Goal: Information Seeking & Learning: Learn about a topic

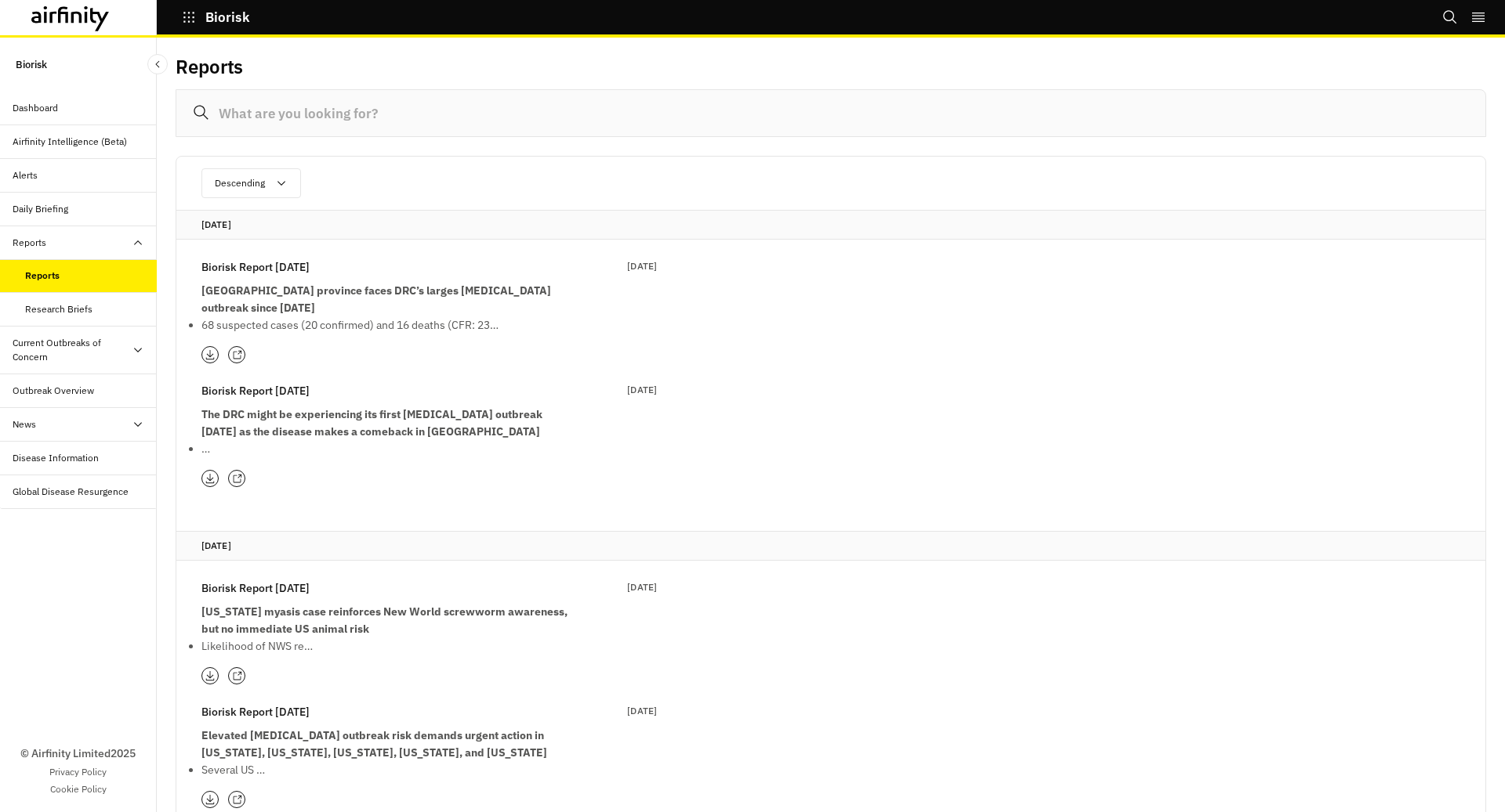
click at [89, 419] on div "News" at bounding box center [84, 424] width 144 height 14
click at [100, 525] on div "Disease Information" at bounding box center [84, 525] width 144 height 14
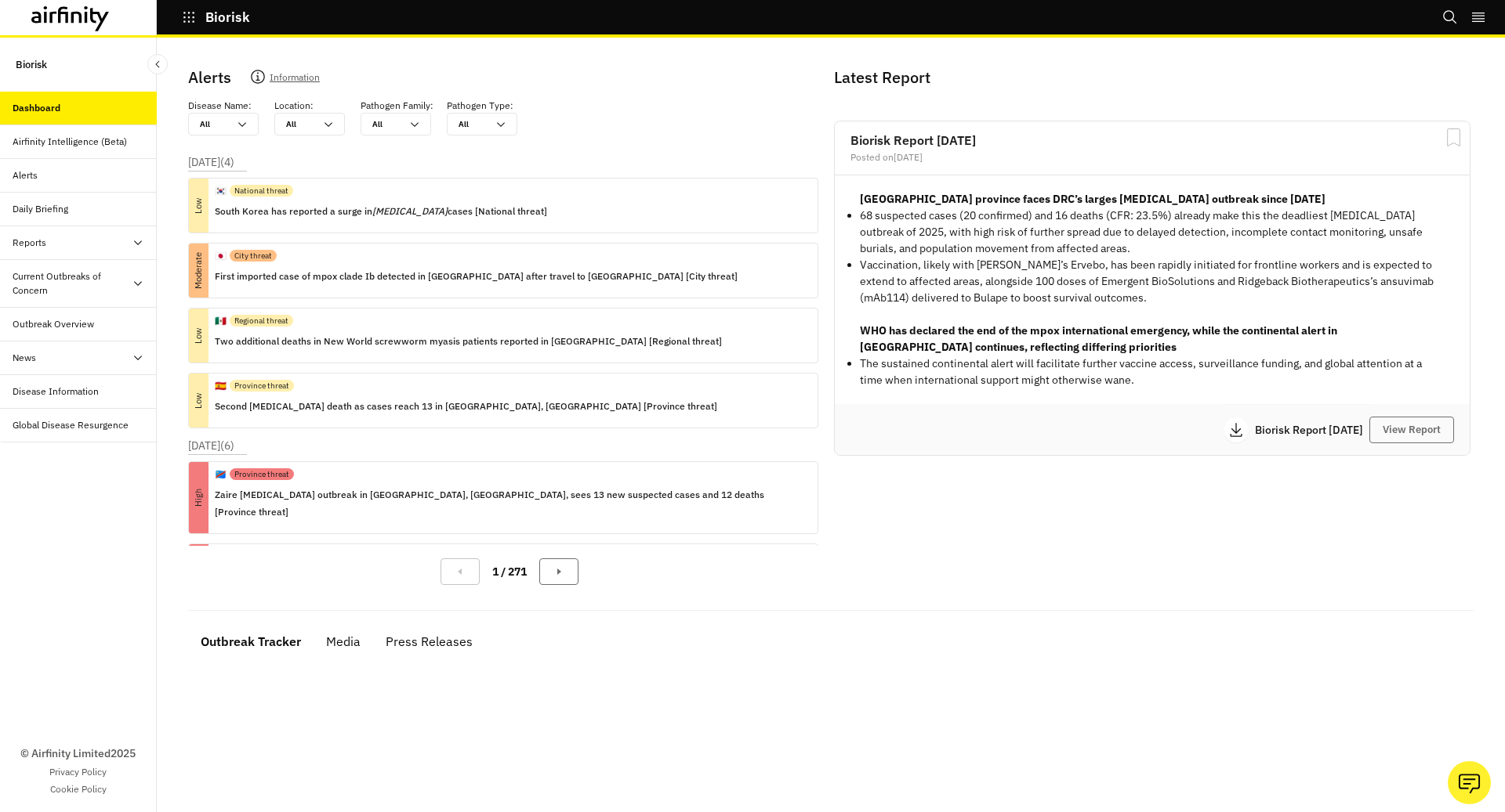
click at [105, 318] on div "Outbreak Overview" at bounding box center [84, 324] width 144 height 14
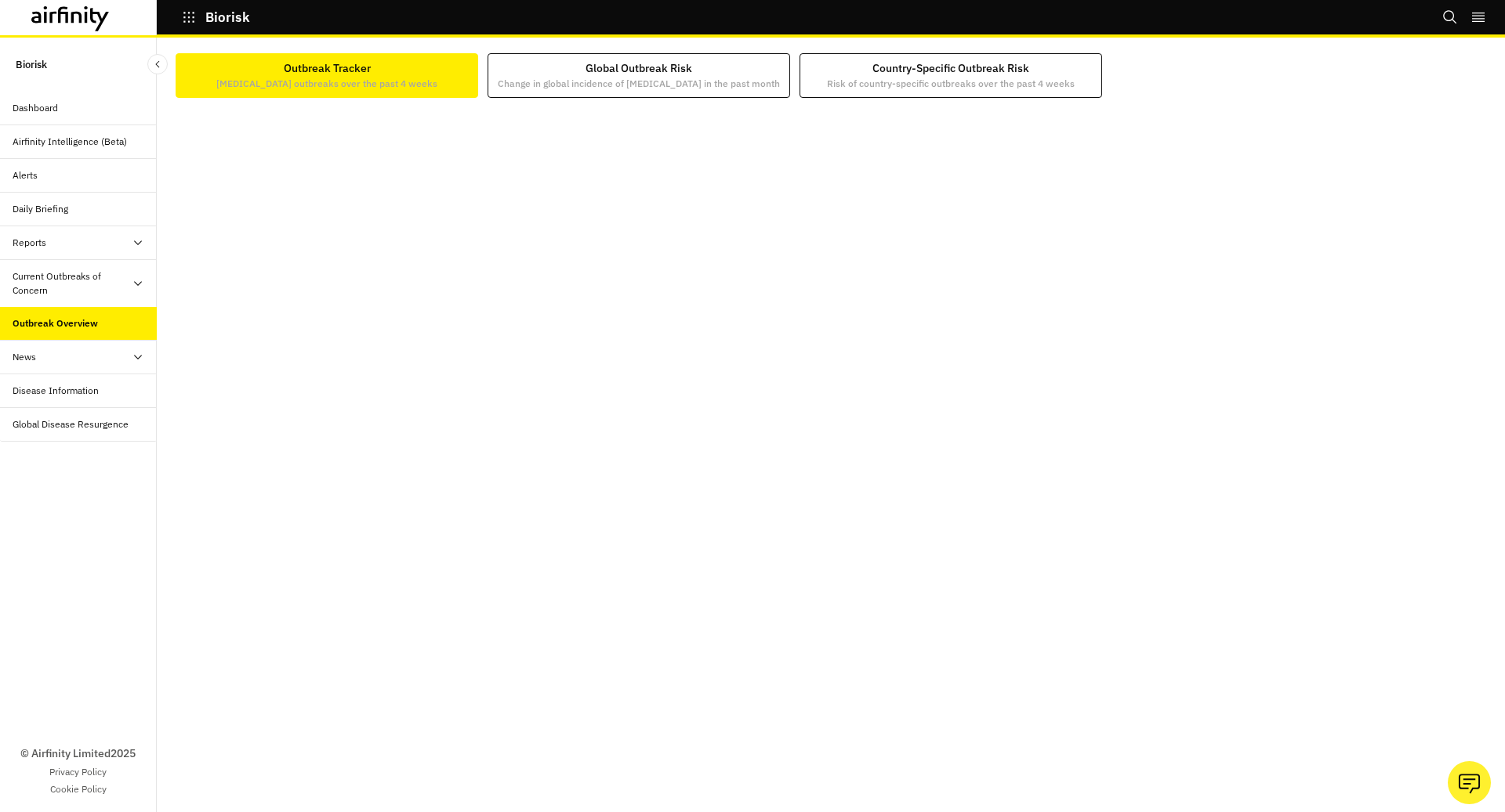
click at [114, 267] on div "Current Outbreaks of Concern" at bounding box center [78, 284] width 157 height 48
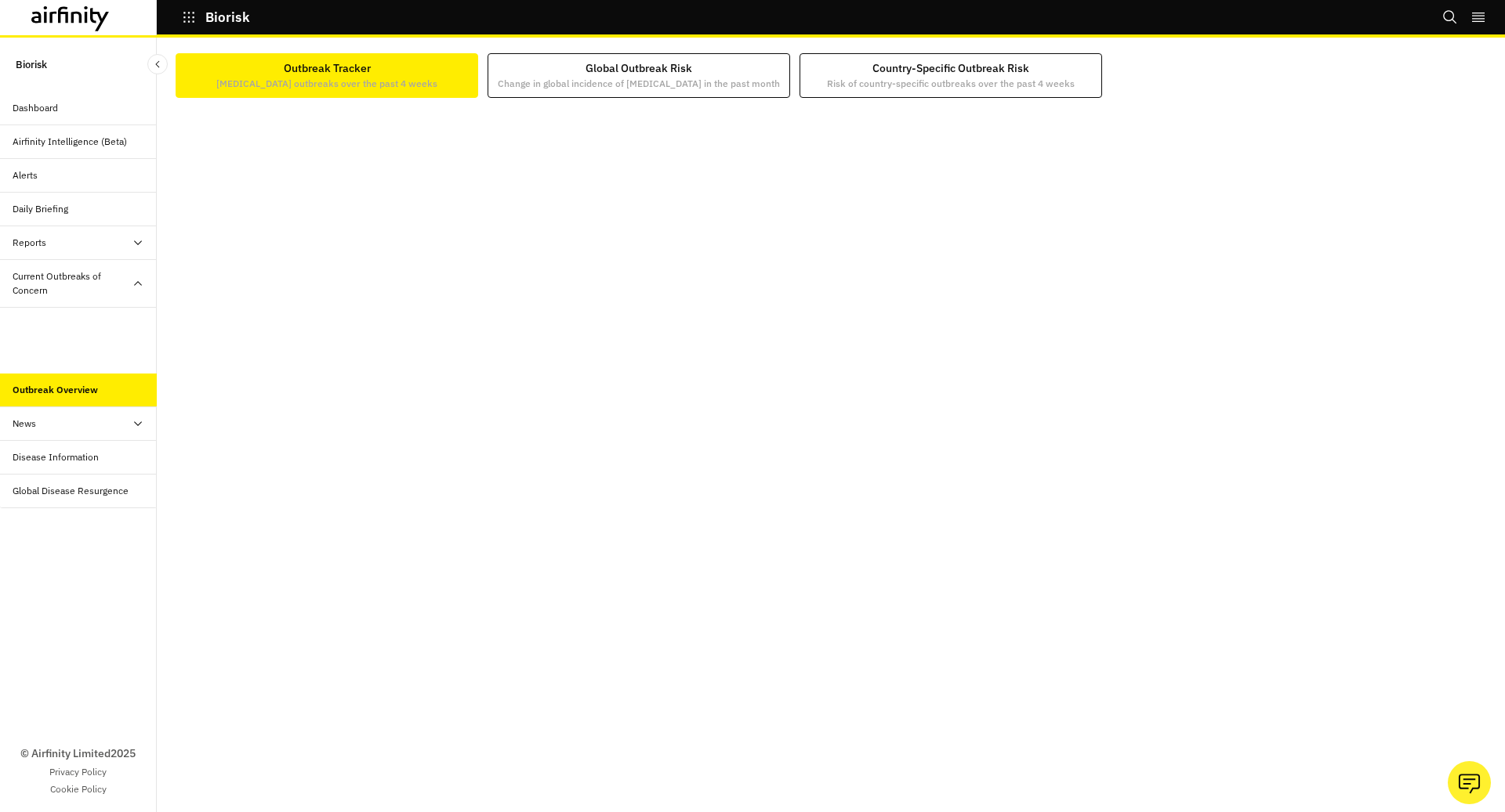
click at [108, 358] on div "Mpox" at bounding box center [91, 357] width 132 height 14
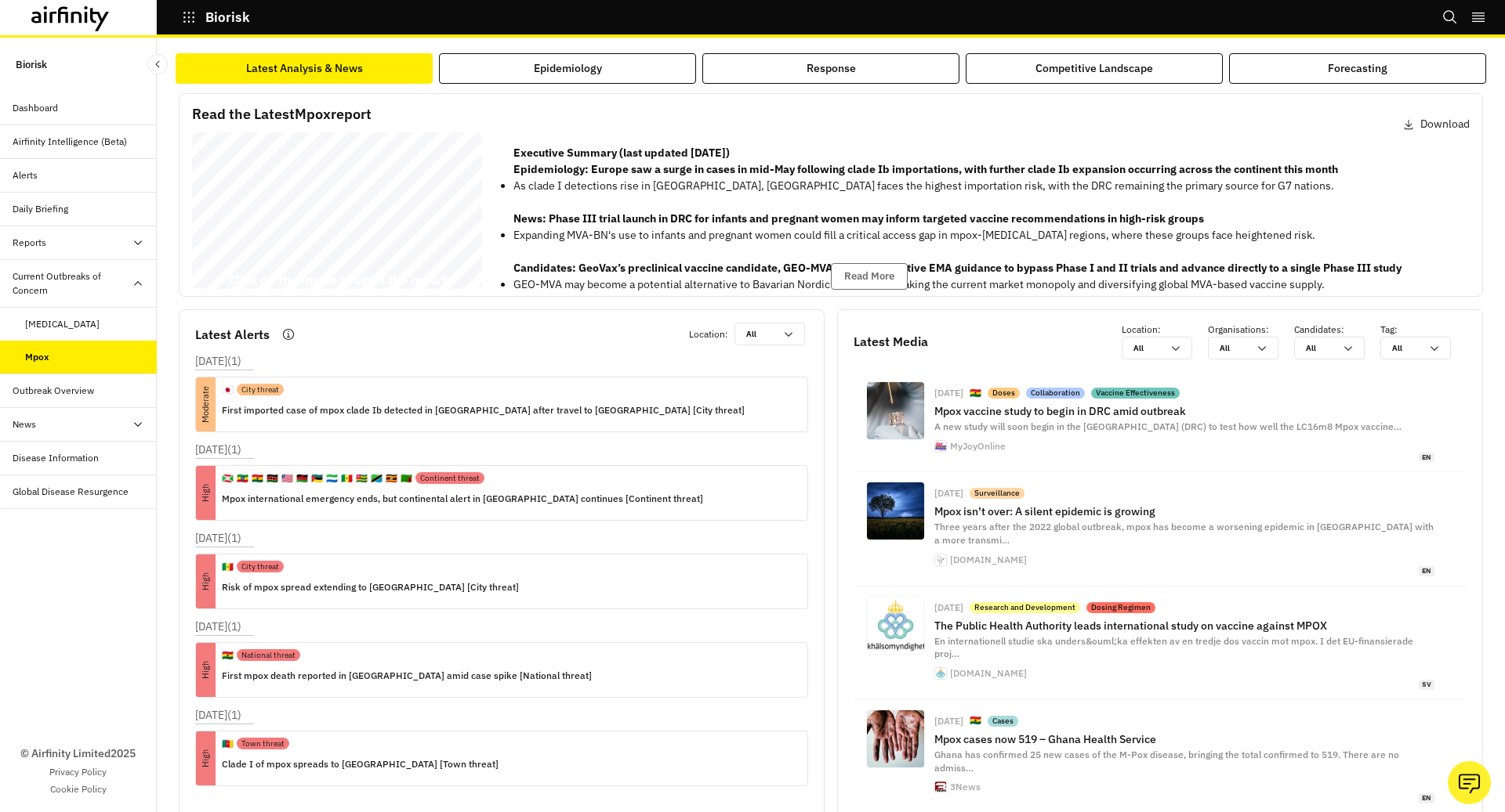
click at [192, 15] on icon "button" at bounding box center [189, 17] width 14 height 14
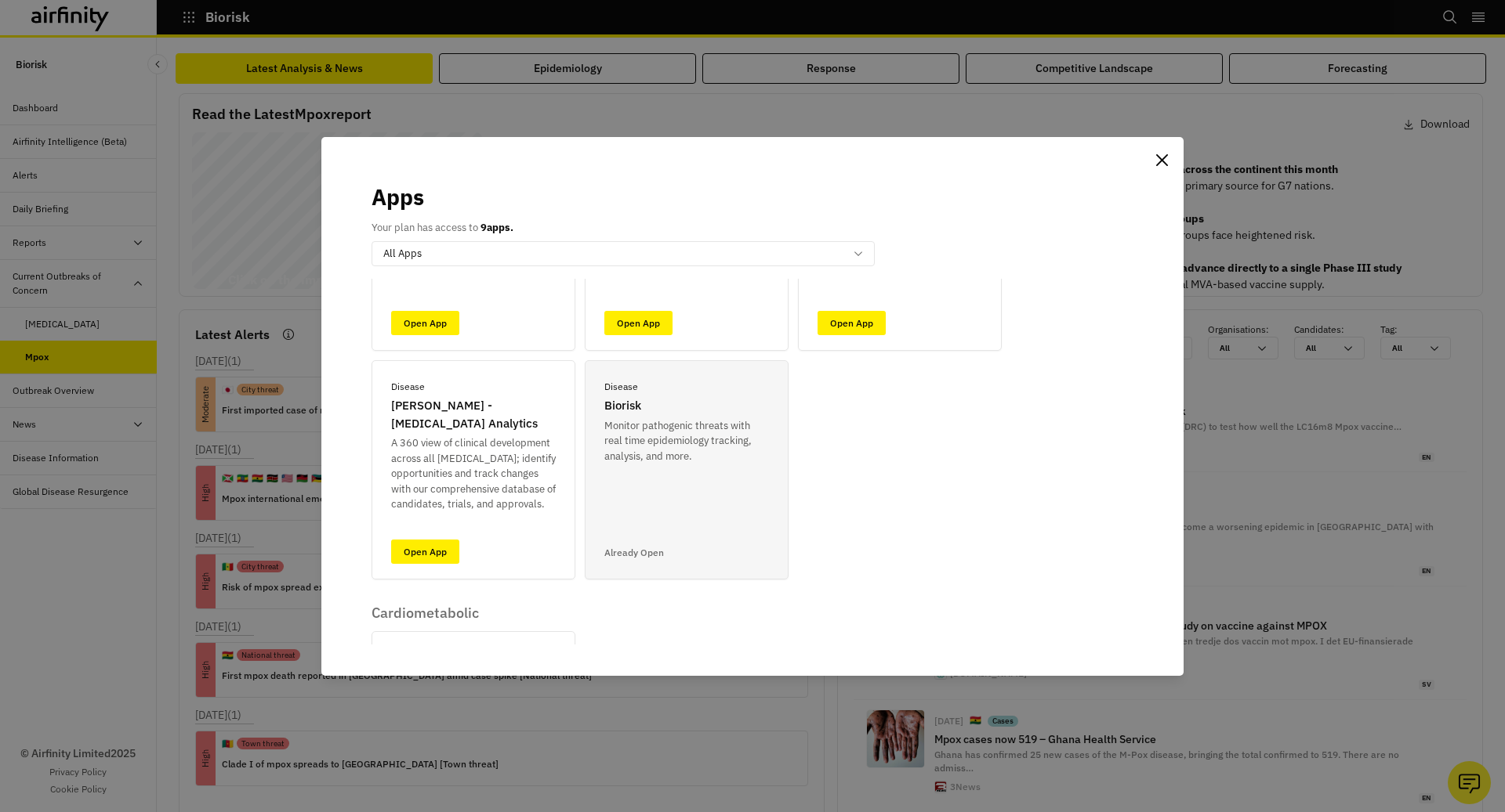
scroll to position [182, 0]
click at [412, 529] on div "Disease IDA - Infectious Disease Analytics A 360 view of clinical development a…" at bounding box center [473, 468] width 204 height 219
click at [412, 546] on link "Open App" at bounding box center [425, 551] width 68 height 24
